Goal: Communication & Community: Answer question/provide support

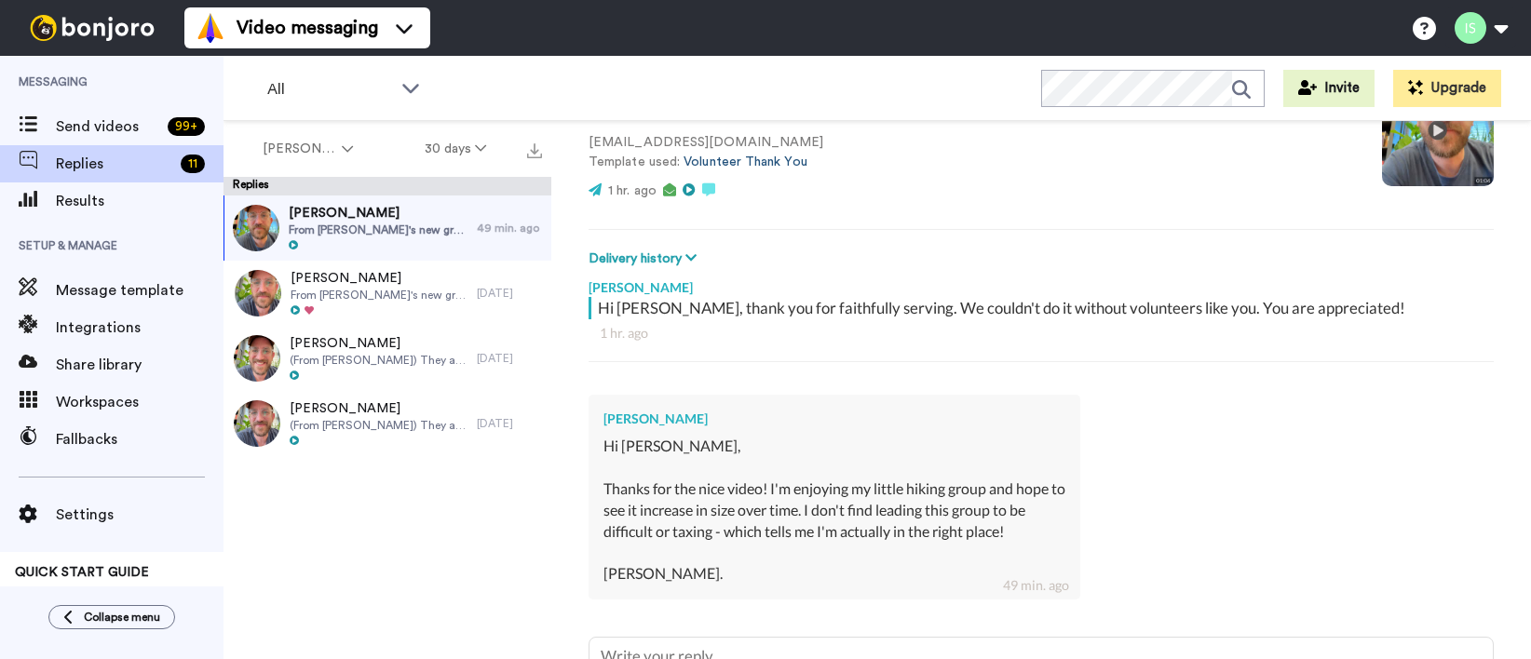
scroll to position [362, 0]
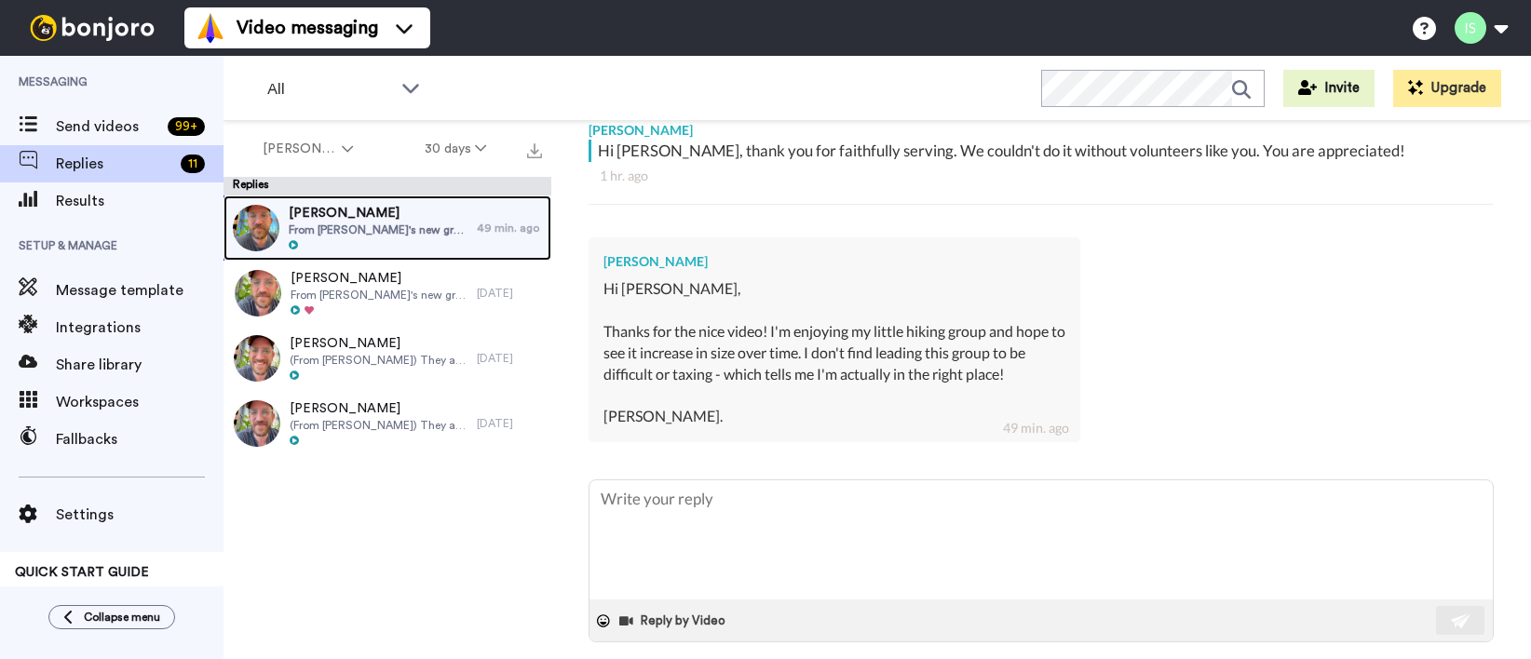
click at [407, 228] on span "From [PERSON_NAME]'s new group leader list. Here is a description of her group:…" at bounding box center [378, 230] width 179 height 15
type textarea "x"
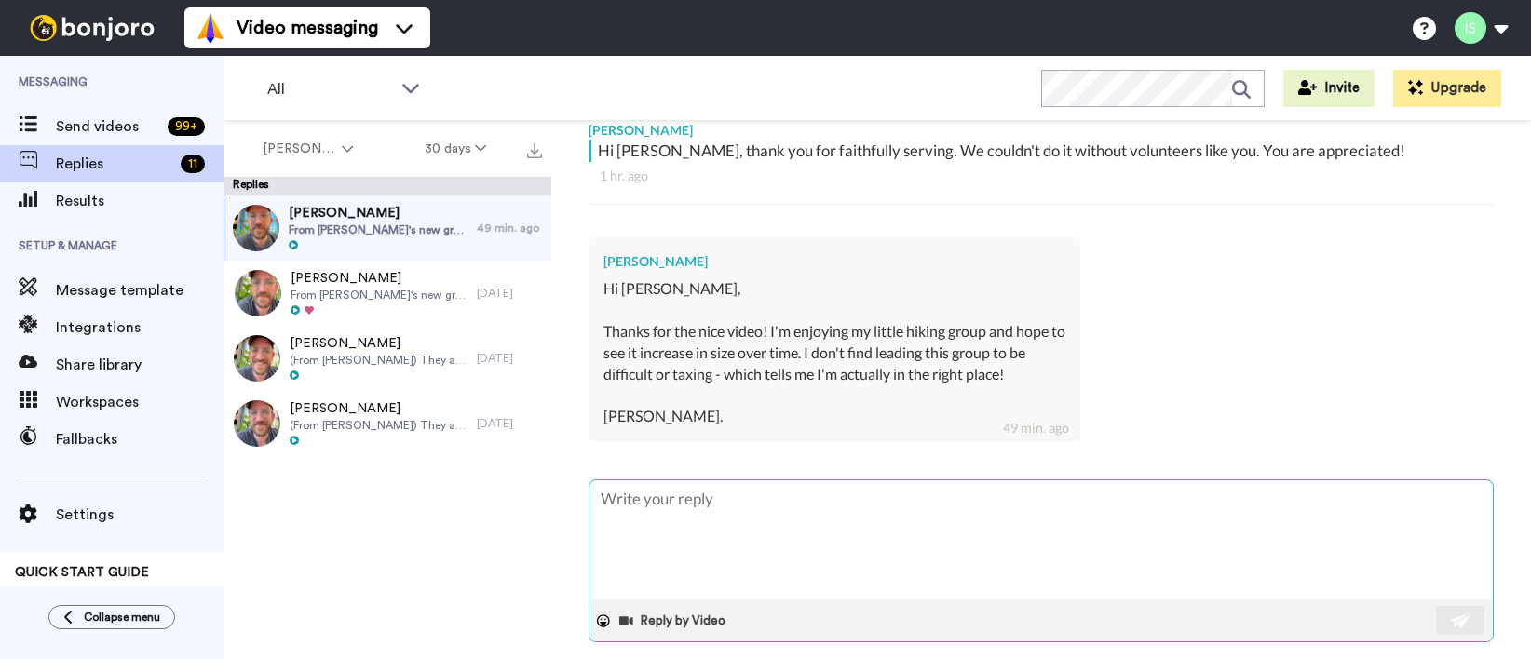
click at [844, 504] on textarea at bounding box center [1040, 539] width 903 height 119
type textarea "I"
type textarea "x"
type textarea "I"
type textarea "x"
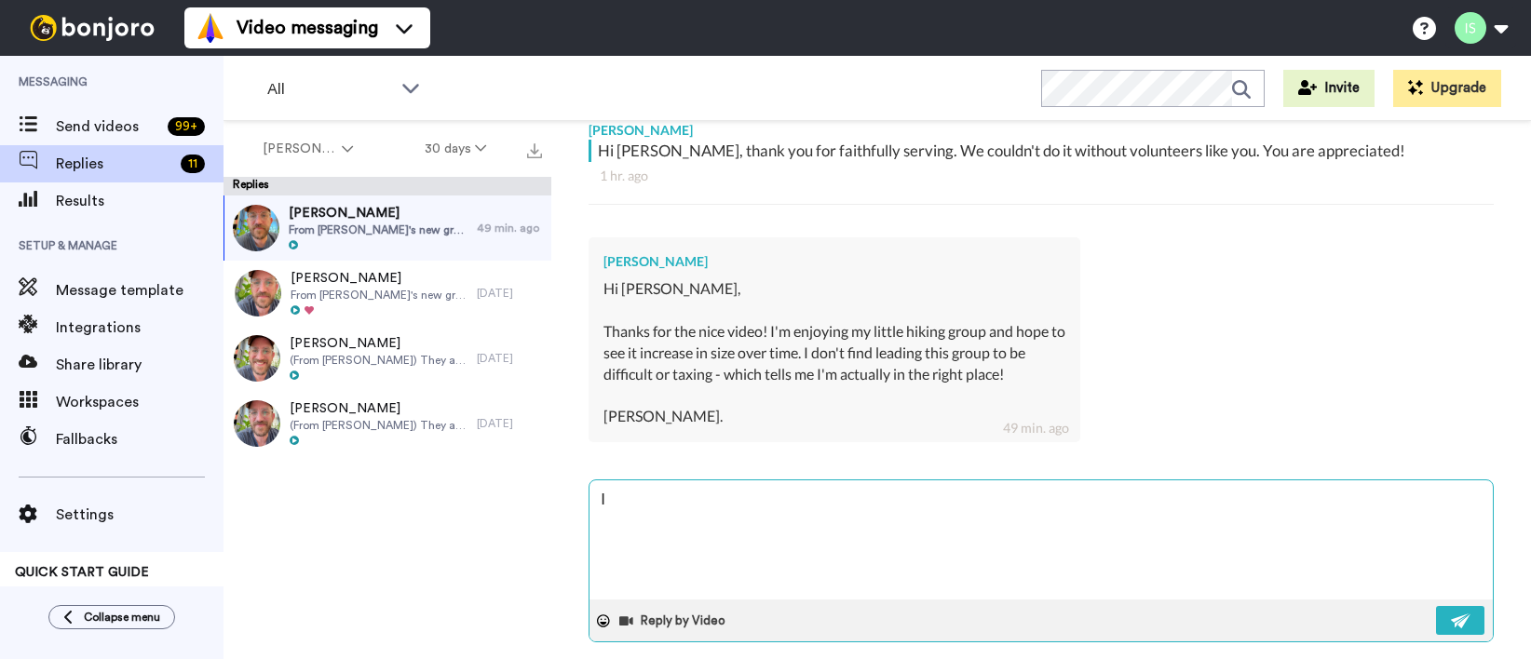
type textarea "I l"
type textarea "x"
type textarea "I lo"
type textarea "x"
type textarea "I lov"
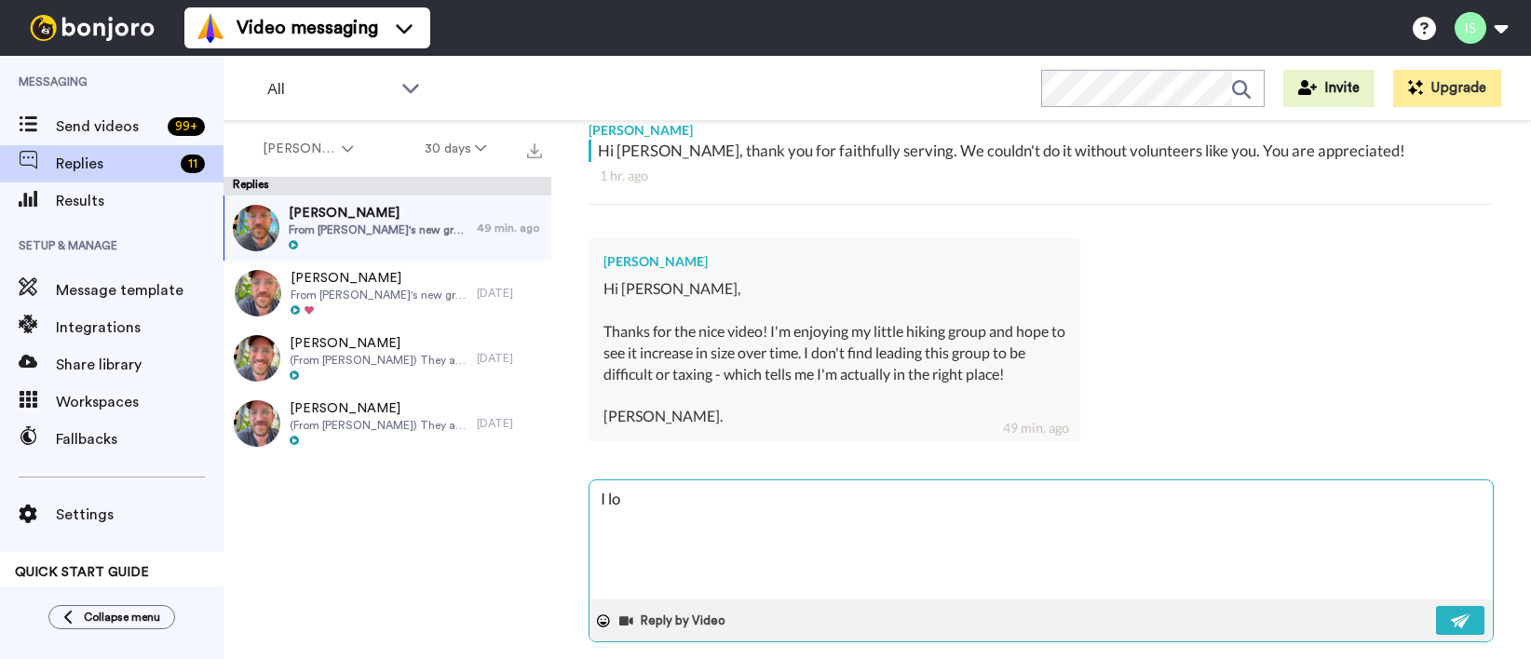
type textarea "x"
type textarea "I love"
type textarea "x"
type textarea "I love"
type textarea "x"
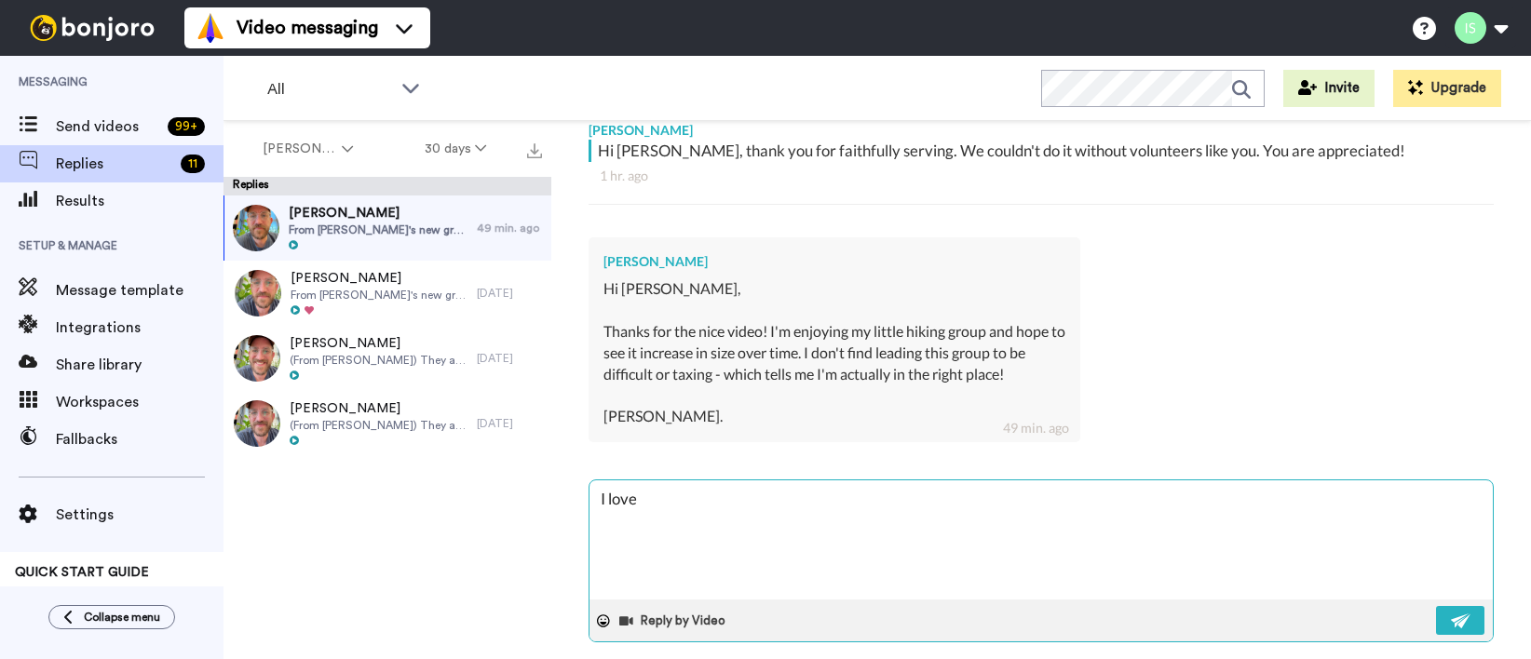
type textarea "I love t"
type textarea "x"
type textarea "I love th"
type textarea "x"
type textarea "I love tha"
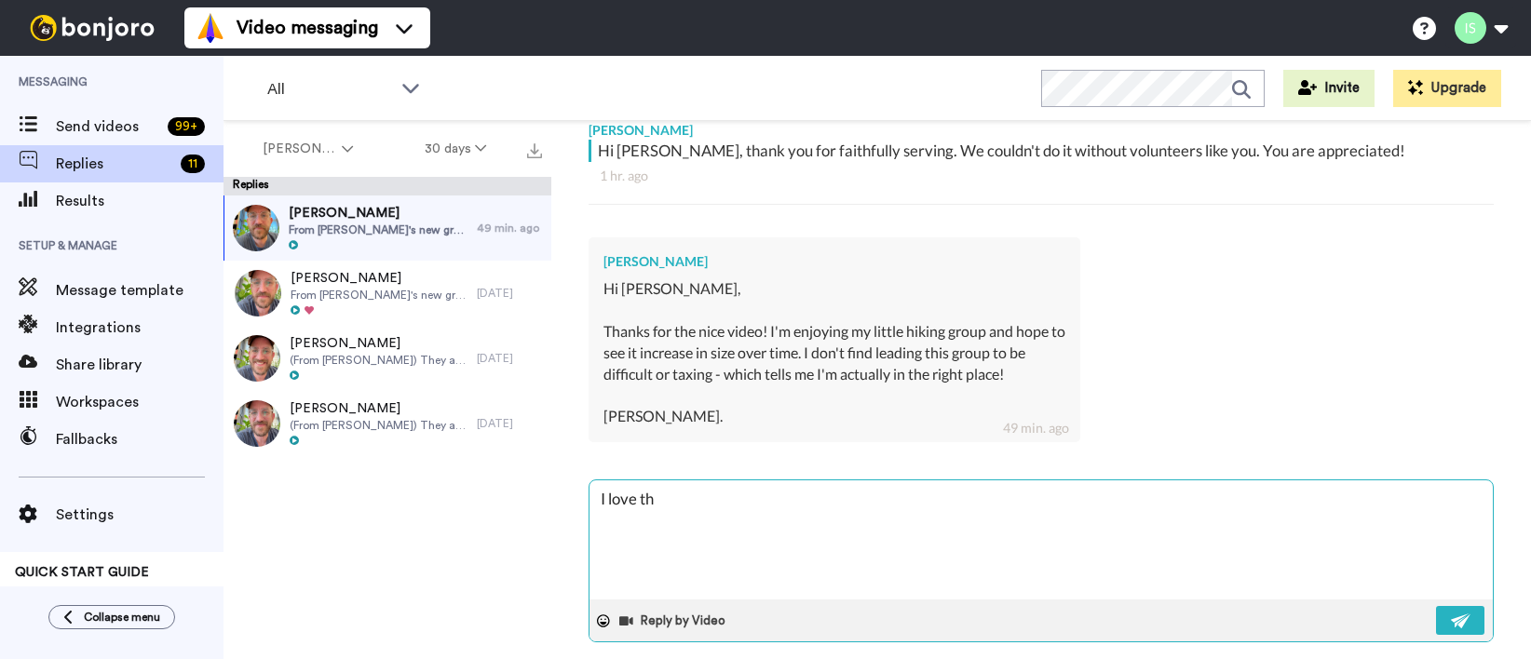
type textarea "x"
type textarea "I love that"
type textarea "x"
type textarea "I love that!"
type textarea "x"
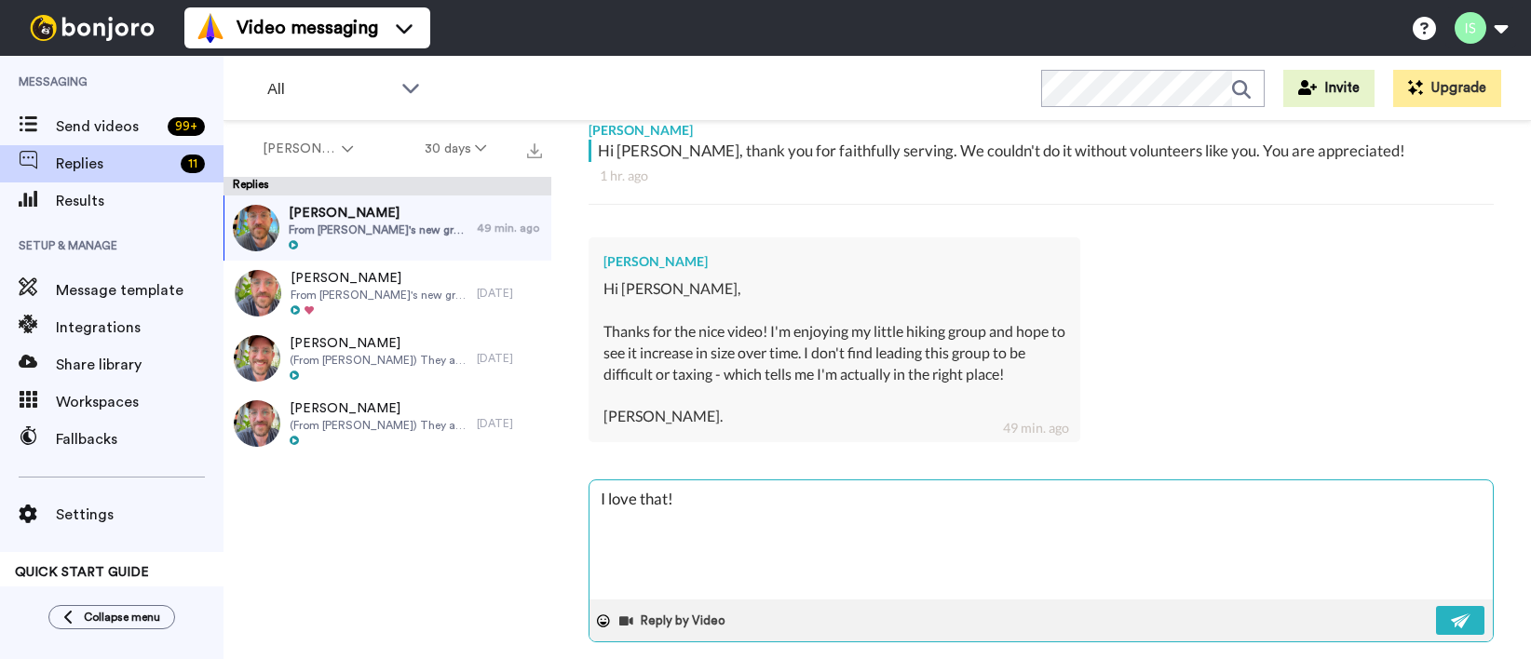
type textarea "I love that!"
type textarea "x"
type textarea "I love that! R"
type textarea "x"
type textarea "I love that!"
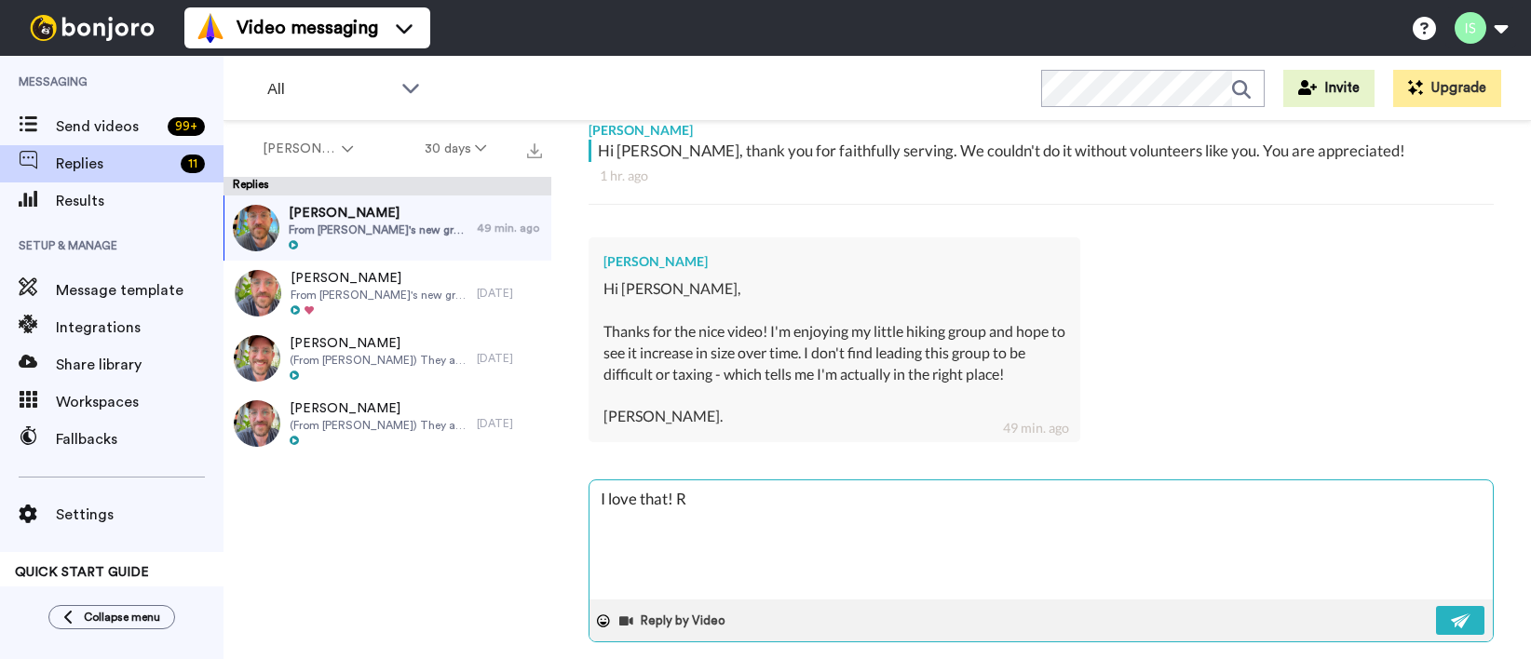
type textarea "x"
type textarea "I love that! T"
type textarea "x"
type textarea "I love that! To"
type textarea "x"
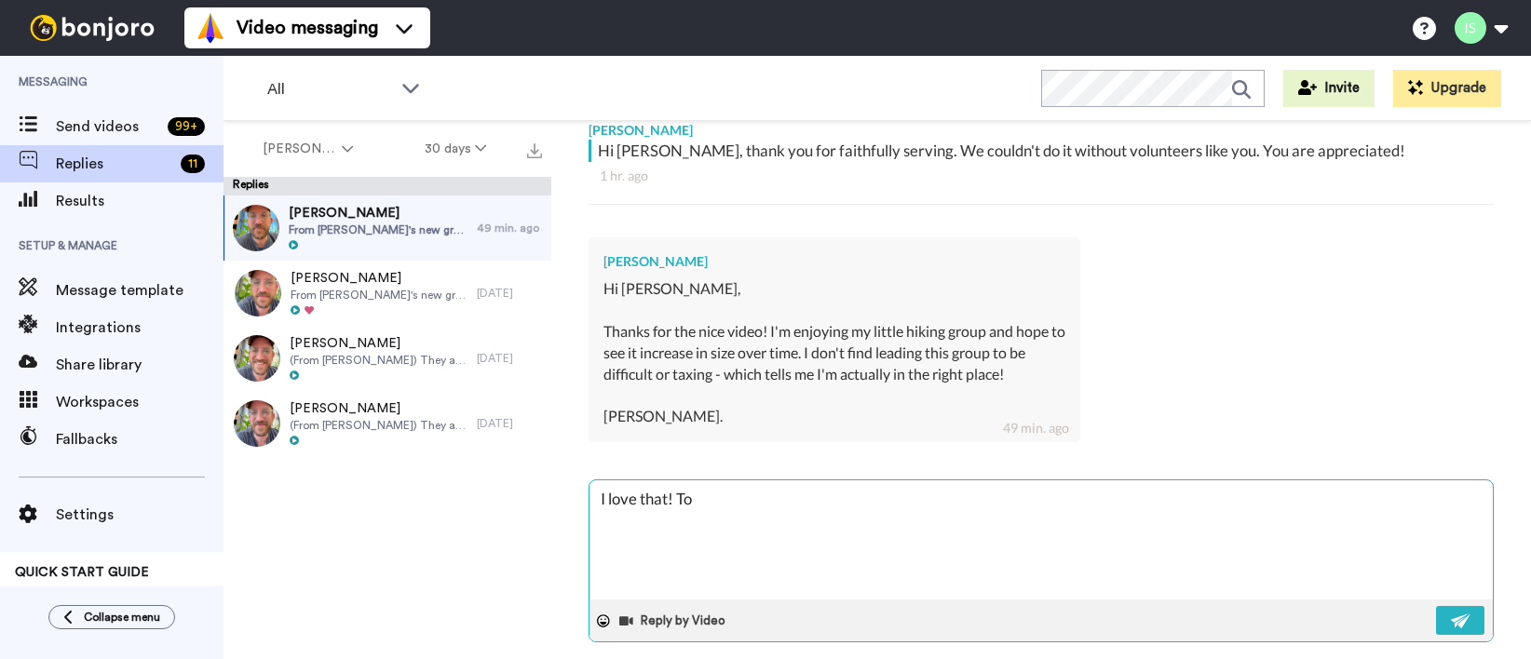
type textarea "I love that! Tot"
type textarea "x"
type textarea "I love that! Tota"
type textarea "x"
type textarea "I love that! Total"
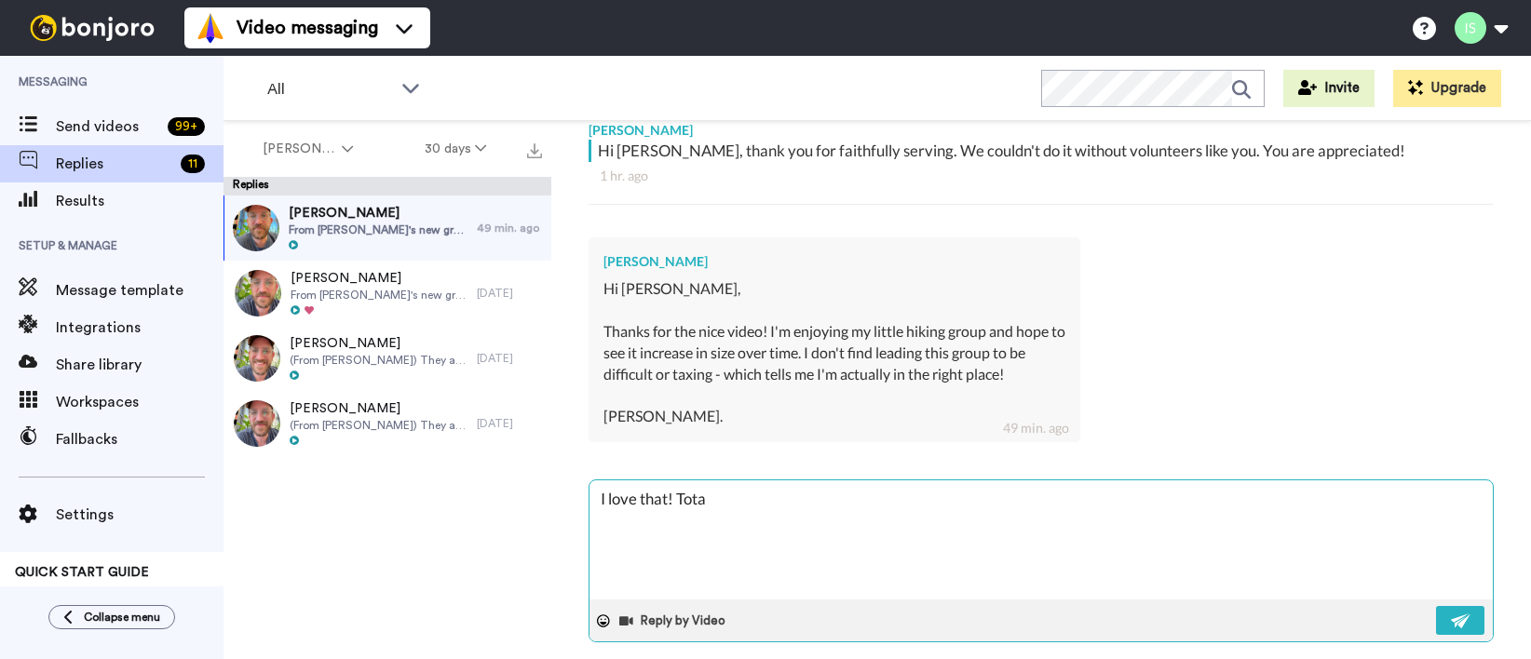
type textarea "x"
type textarea "I love that! Totall"
type textarea "x"
type textarea "I love that! Totally"
type textarea "x"
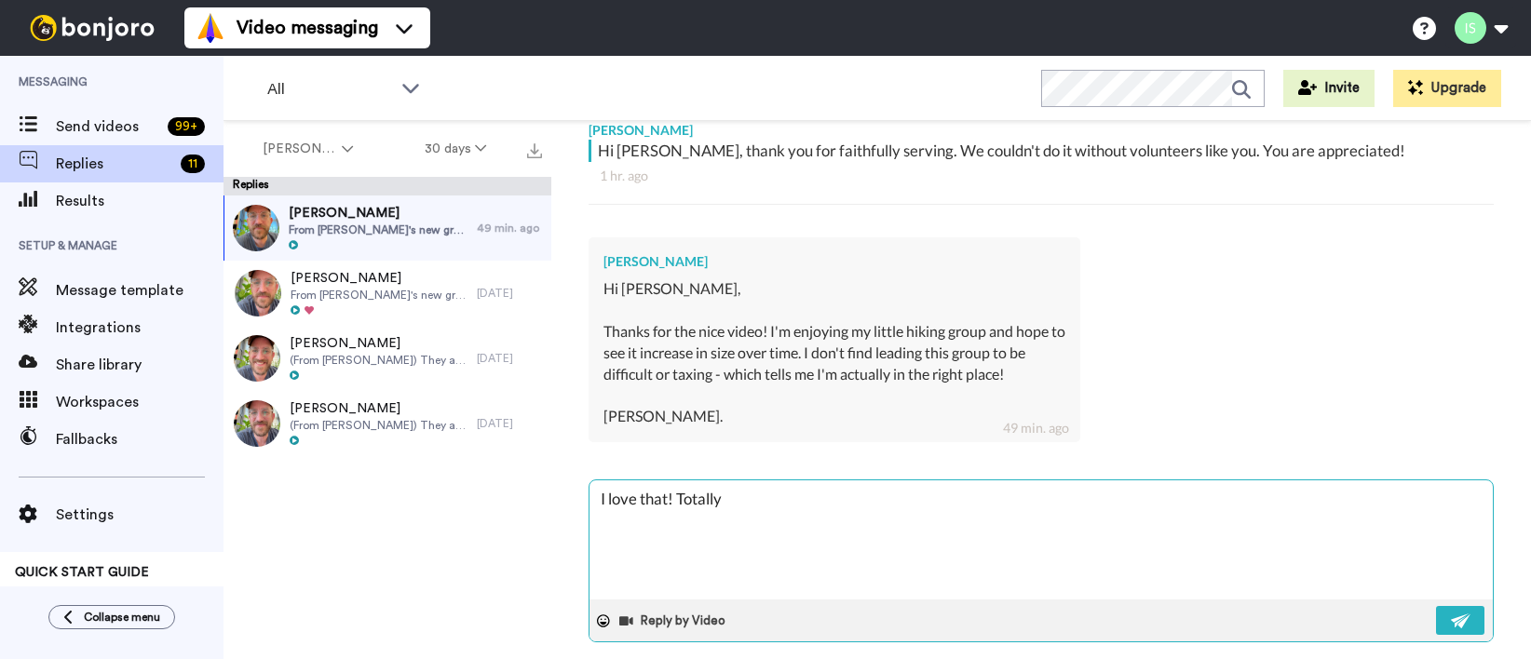
type textarea "I love that! Totally"
type textarea "x"
type textarea "I love that! Totally a"
type textarea "x"
type textarea "I love that! Totally ag"
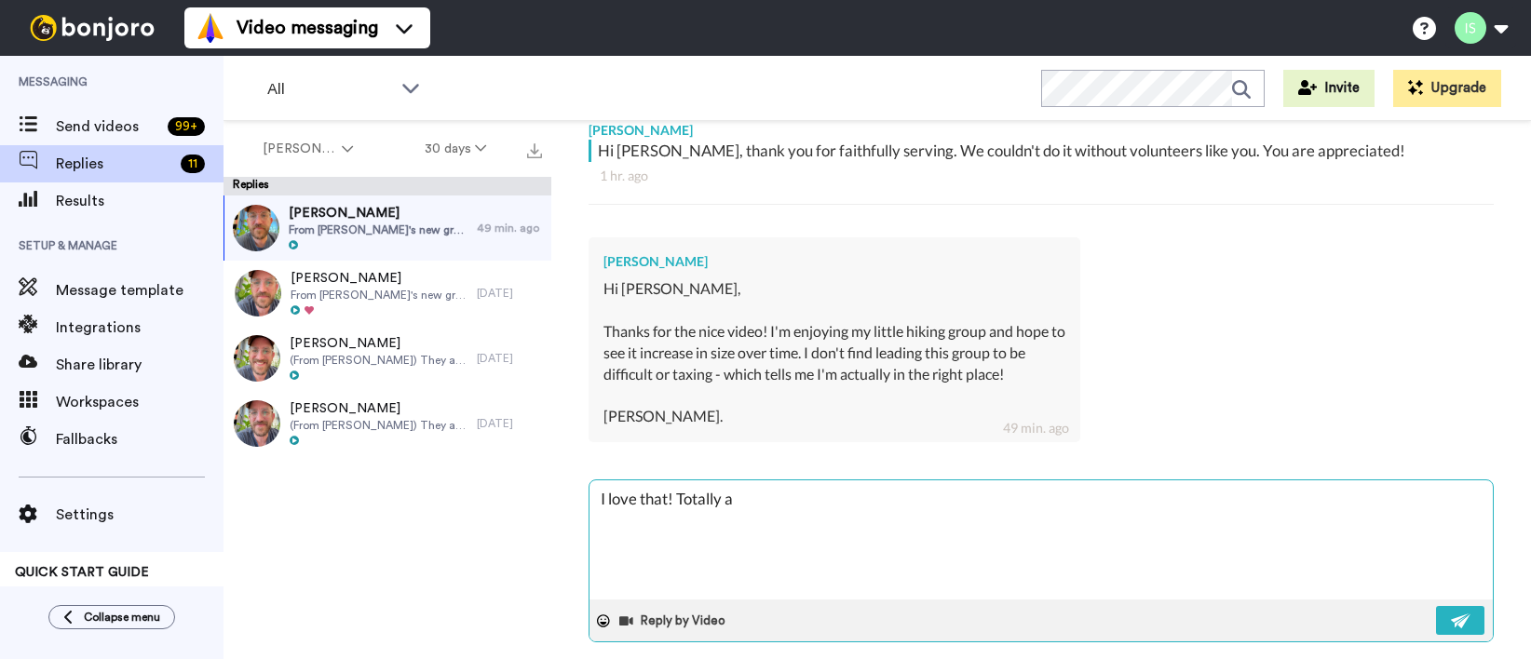
type textarea "x"
type textarea "I love that! Totally agr"
type textarea "x"
type textarea "I love that! Totally agre"
type textarea "x"
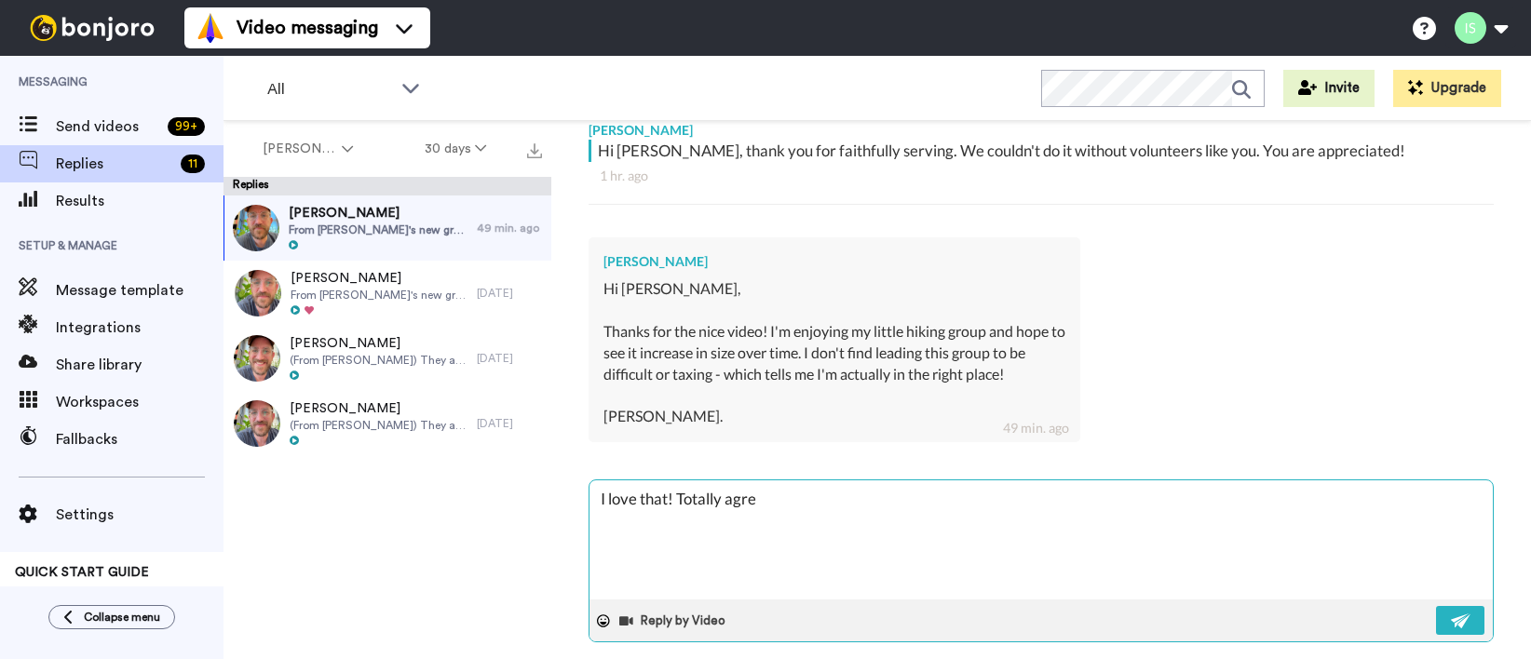
type textarea "I love that! Totally agree"
type textarea "x"
type textarea "I love that! Totally agree."
type textarea "x"
type textarea "I love that! Totally agree."
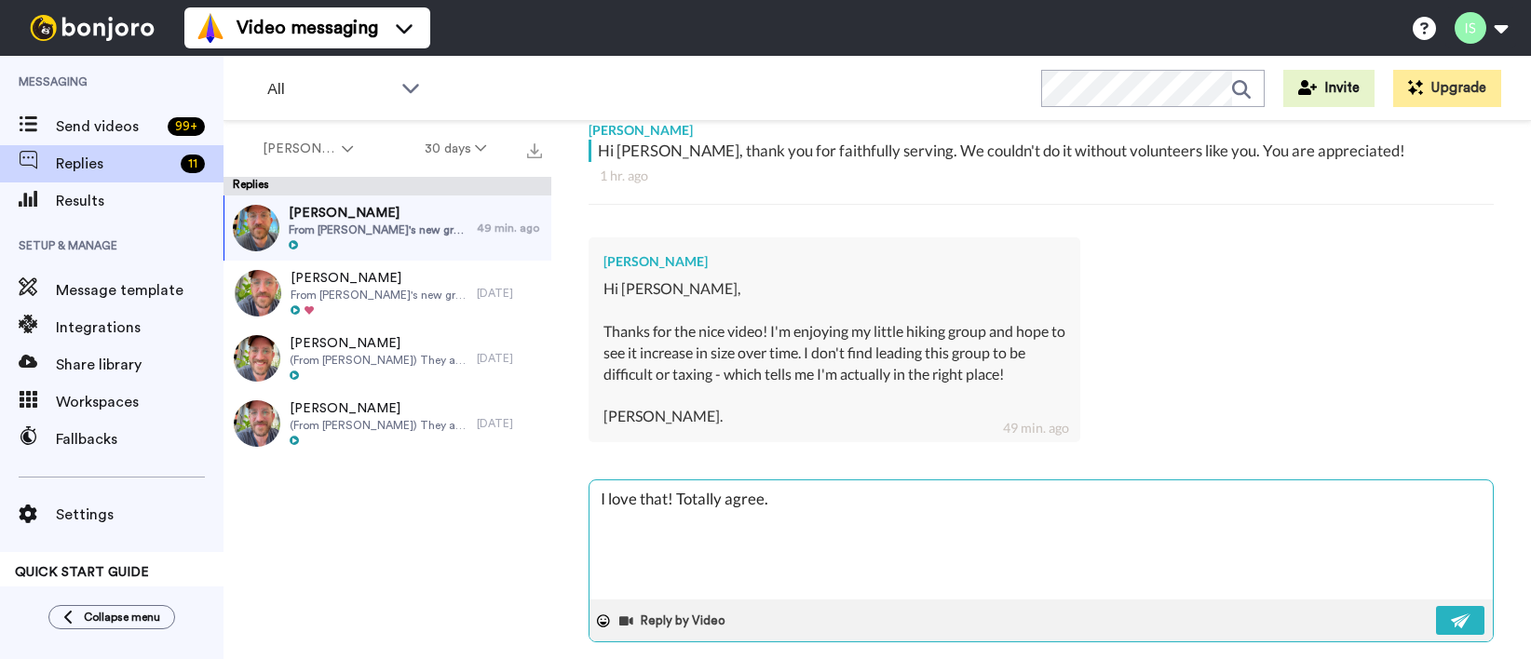
type textarea "x"
type textarea "I love that! Totally agree."
click at [1464, 614] on img at bounding box center [1461, 621] width 20 height 15
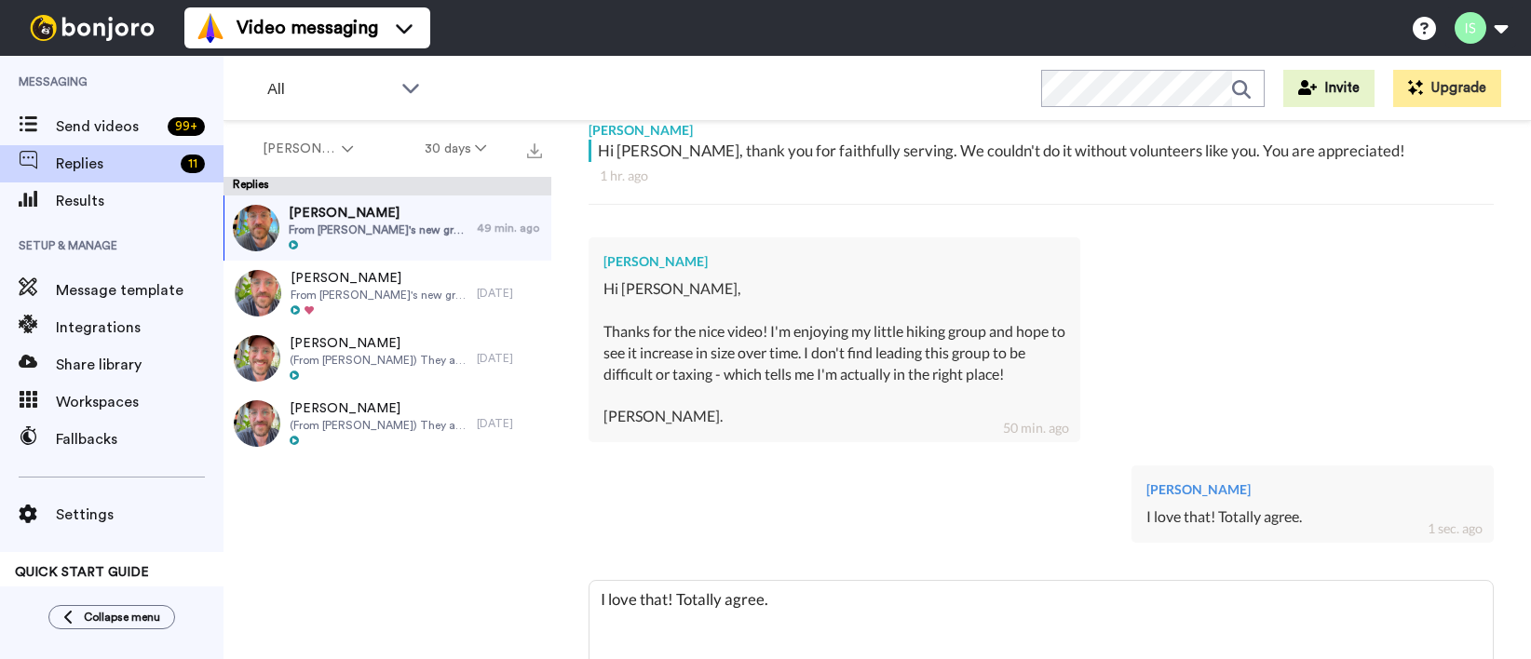
type textarea "x"
